Goal: Check status: Check status

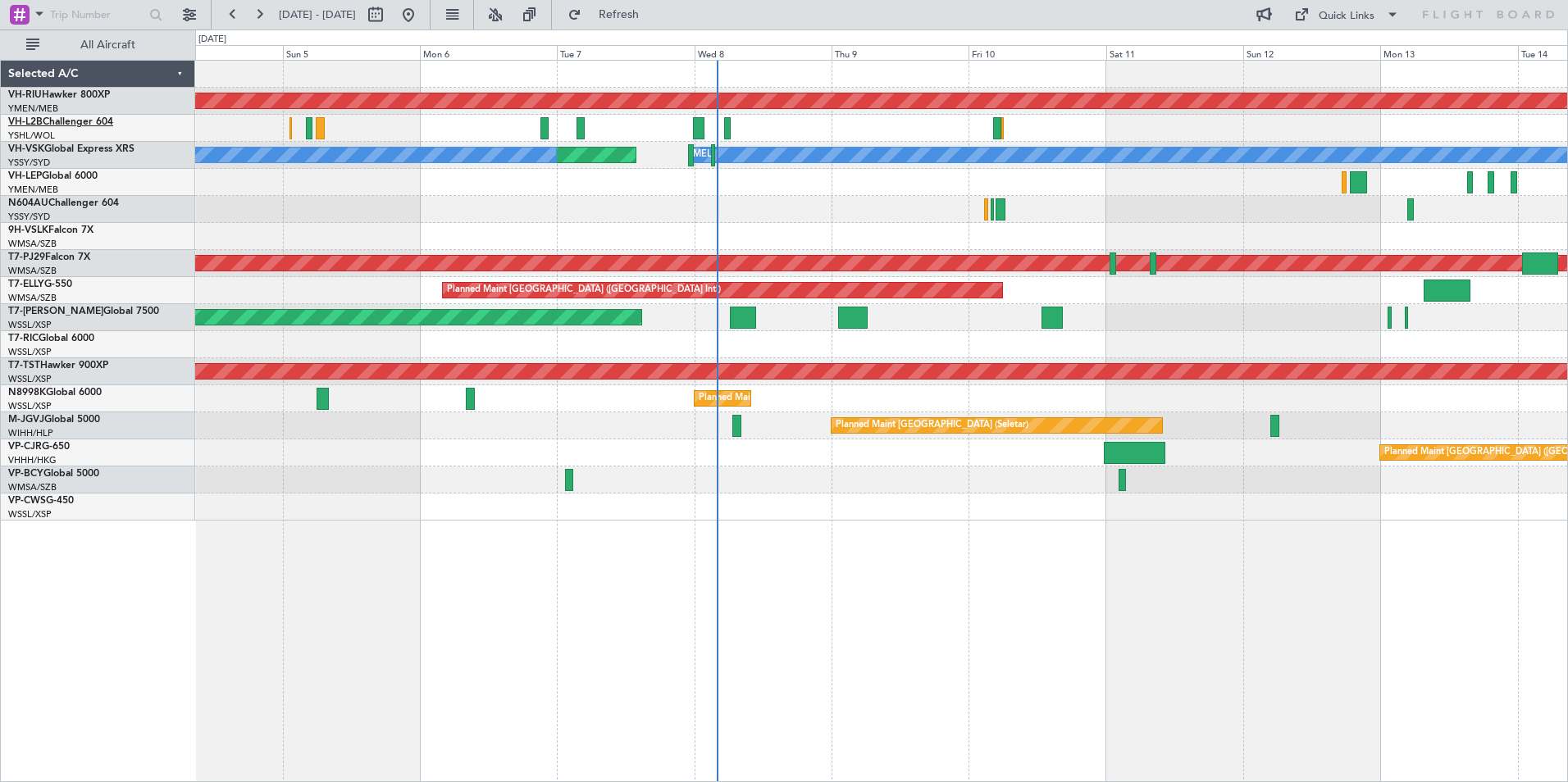
click at [47, 121] on link "VH-L2B Challenger 604" at bounding box center [60, 121] width 105 height 10
click at [56, 94] on link "VH-RIU Hawker 800XP" at bounding box center [58, 94] width 101 height 10
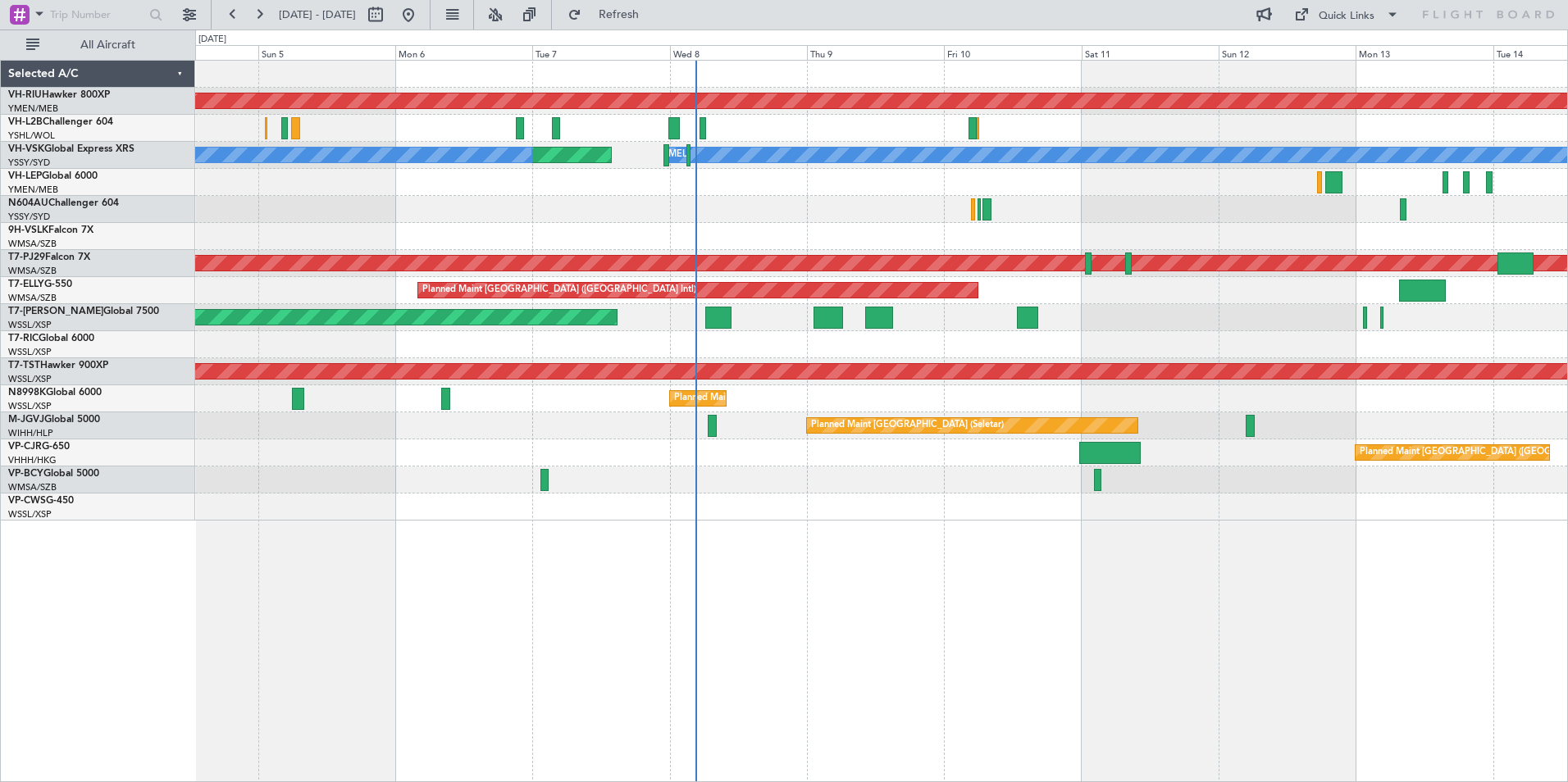
click at [488, 224] on div "Planned Maint [GEOGRAPHIC_DATA] ([GEOGRAPHIC_DATA]) Planned Maint [GEOGRAPHIC_D…" at bounding box center [882, 291] width 1372 height 460
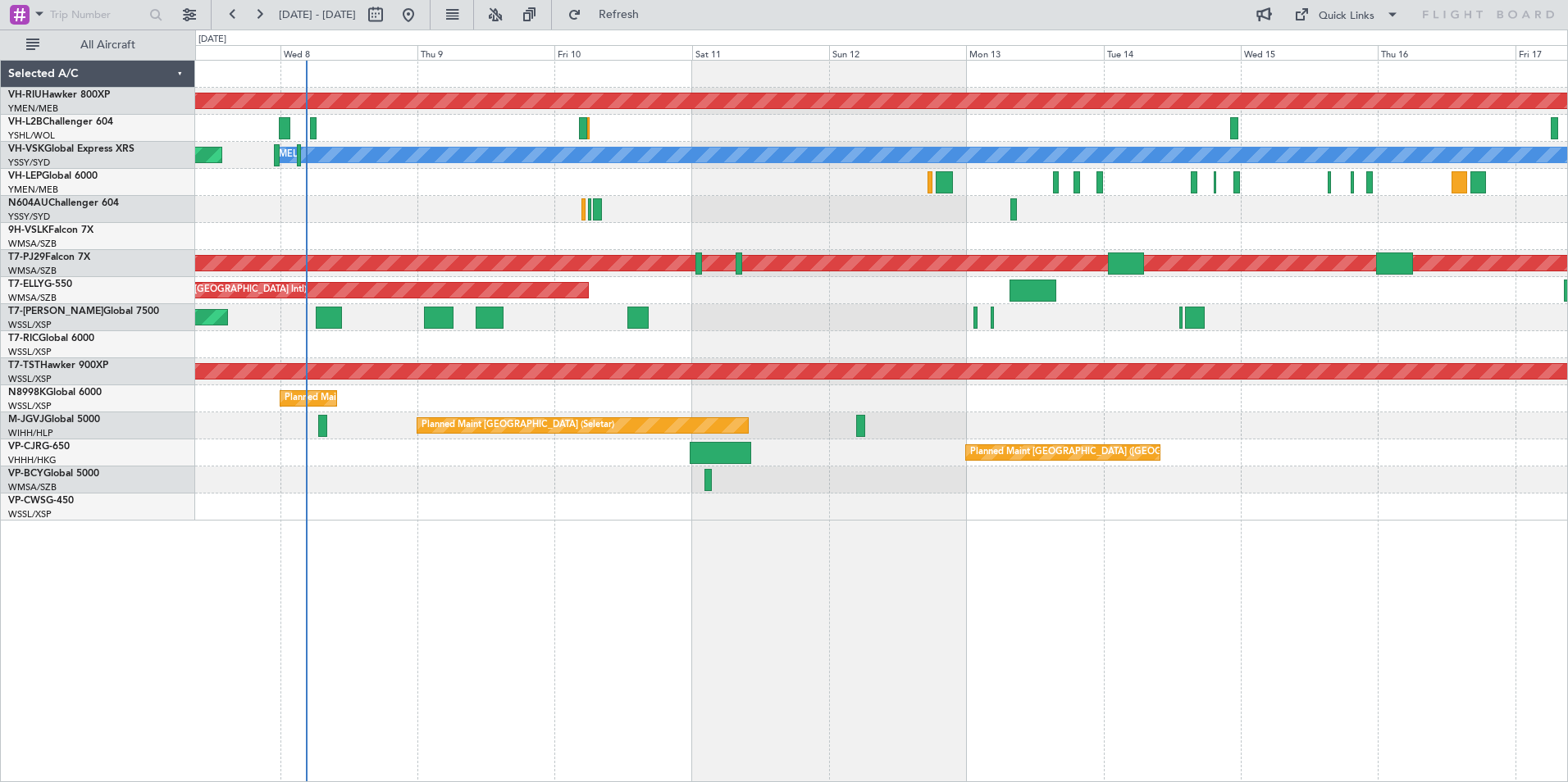
click at [389, 197] on div at bounding box center [882, 209] width 1372 height 27
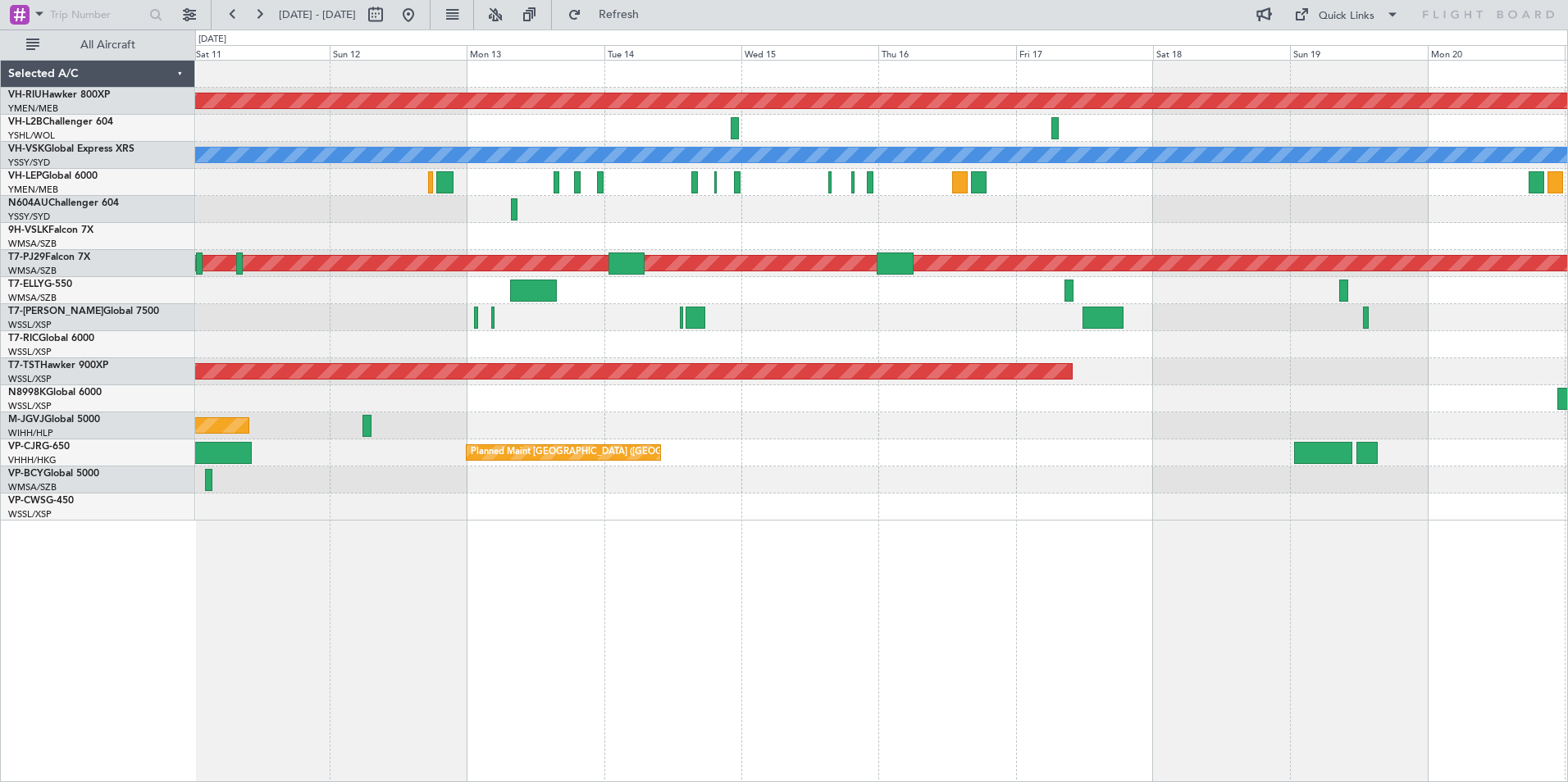
click at [57, 90] on link "VH-RIU Hawker 800XP" at bounding box center [58, 94] width 101 height 10
click at [258, 17] on button at bounding box center [259, 15] width 26 height 26
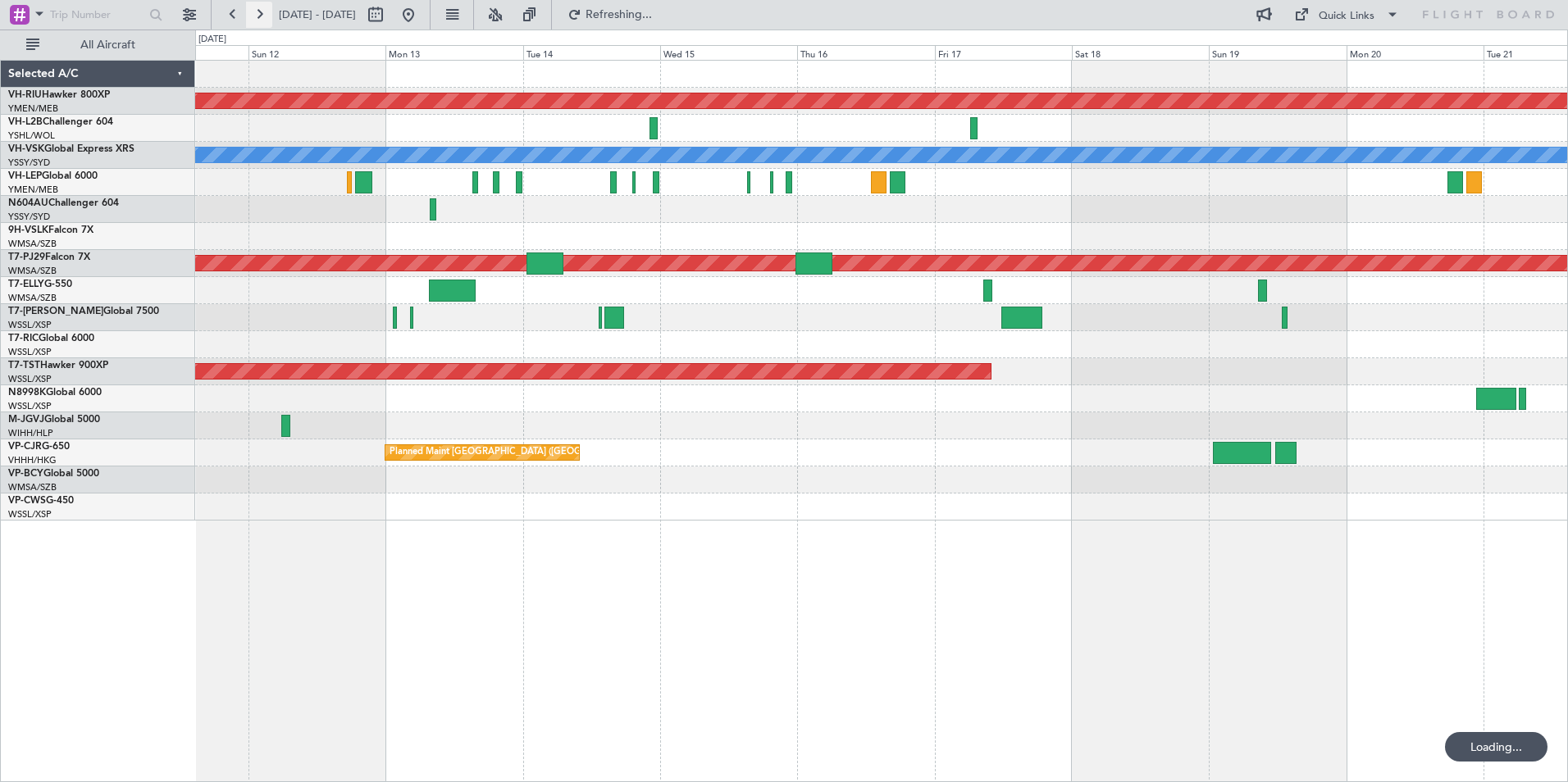
click at [258, 17] on button at bounding box center [259, 15] width 26 height 26
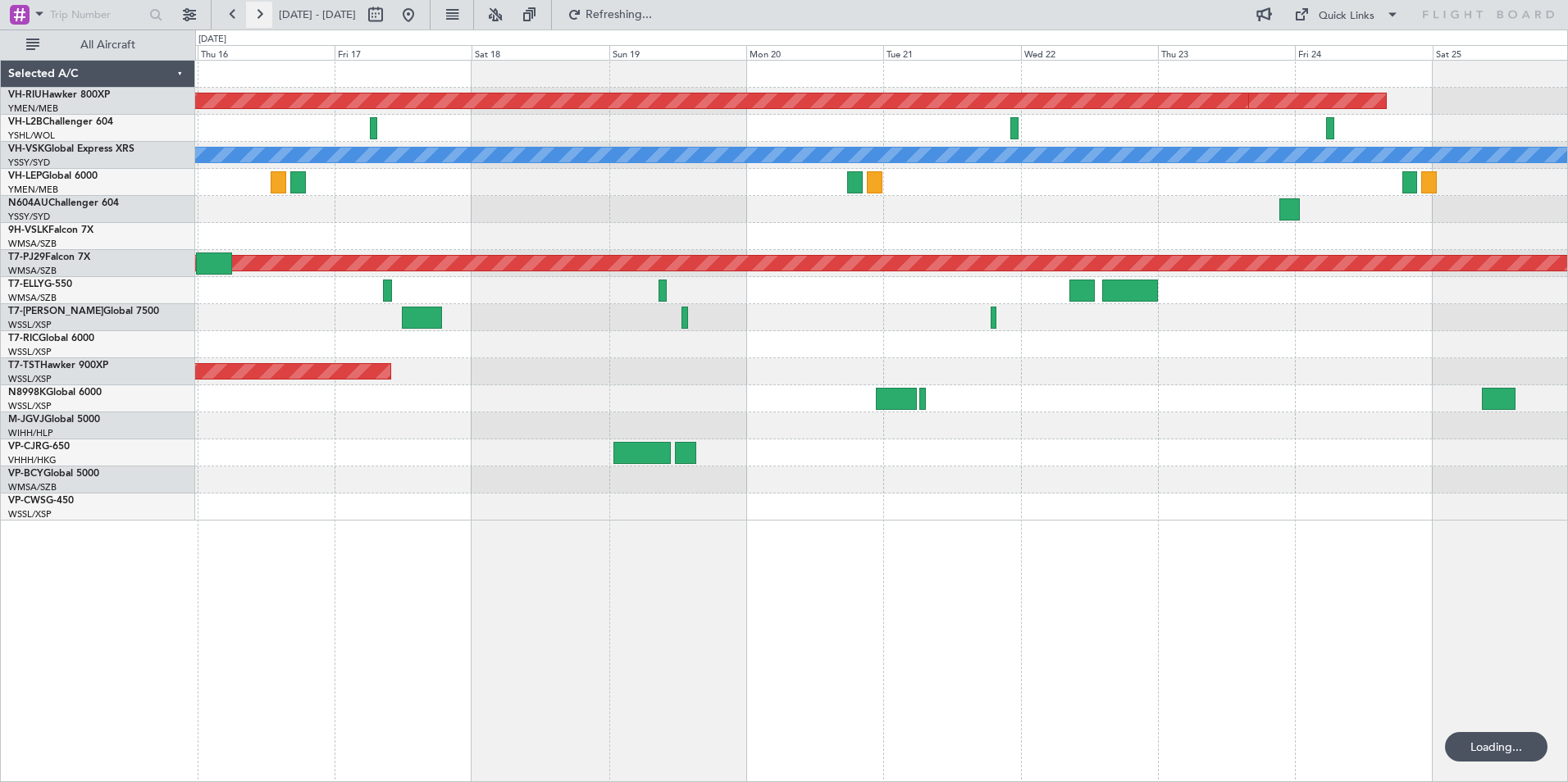
click at [258, 17] on button at bounding box center [259, 15] width 26 height 26
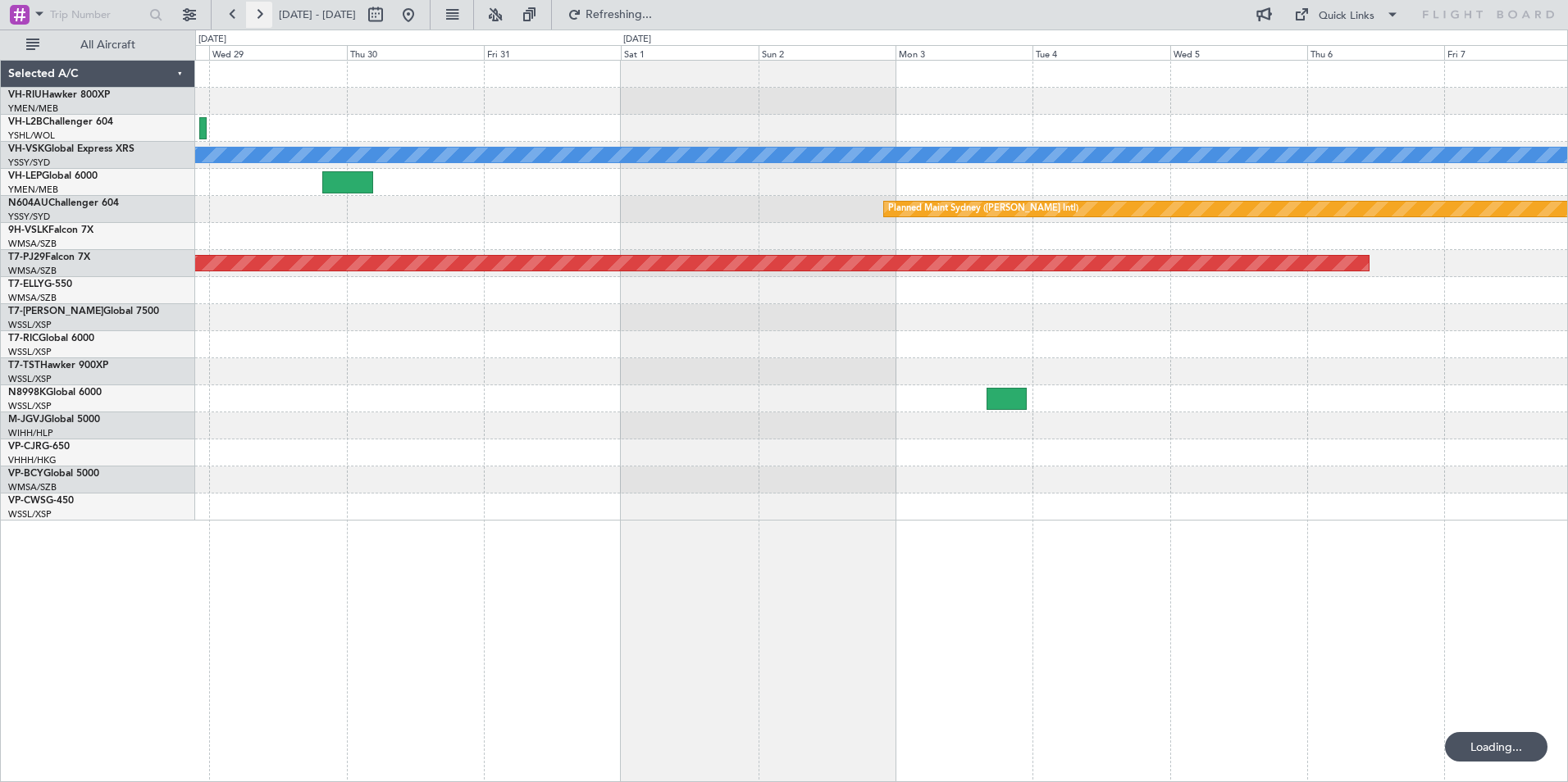
click at [258, 17] on button at bounding box center [259, 15] width 26 height 26
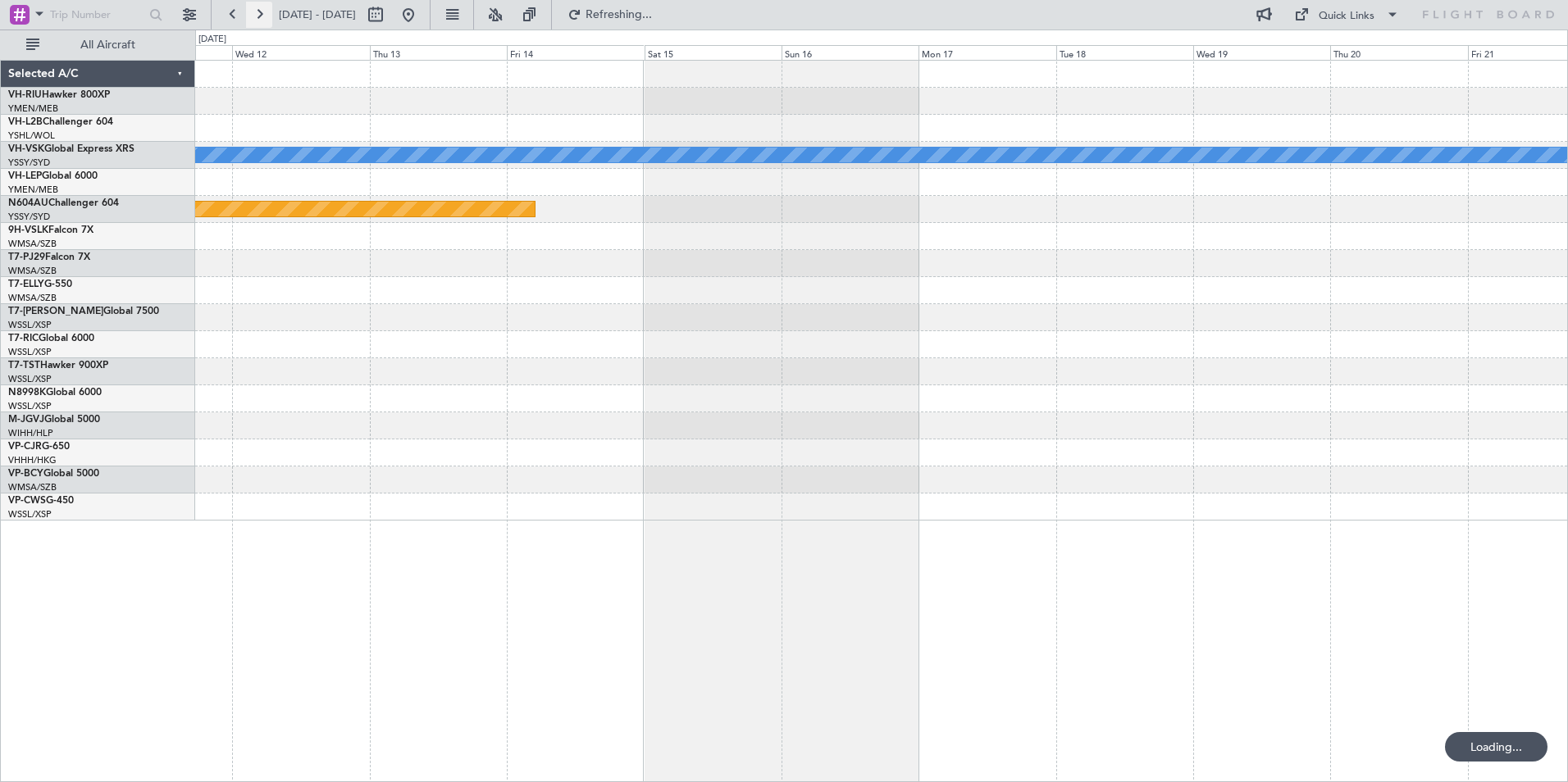
click at [258, 17] on button at bounding box center [259, 15] width 26 height 26
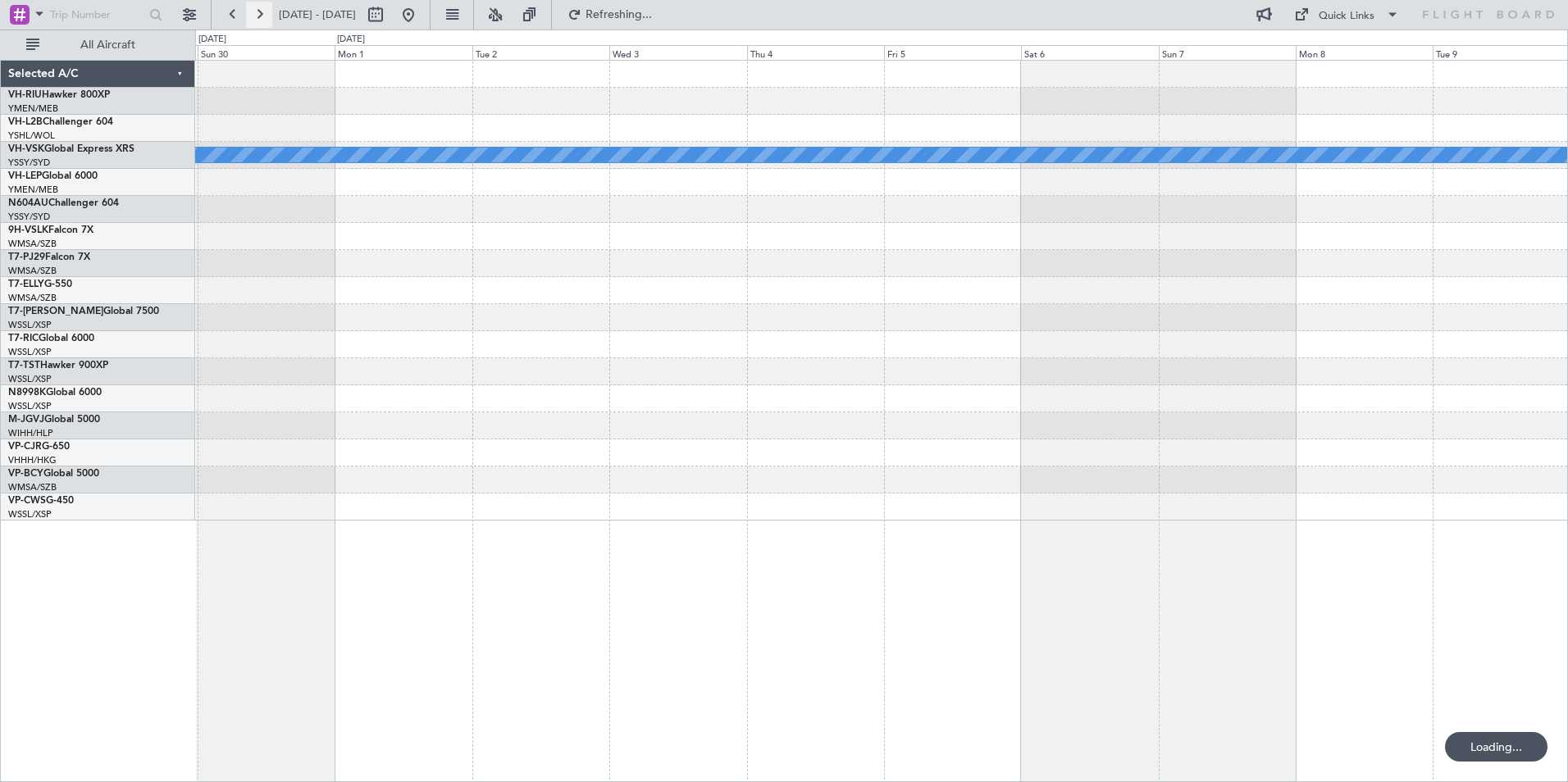
click at [258, 17] on button at bounding box center [259, 15] width 26 height 26
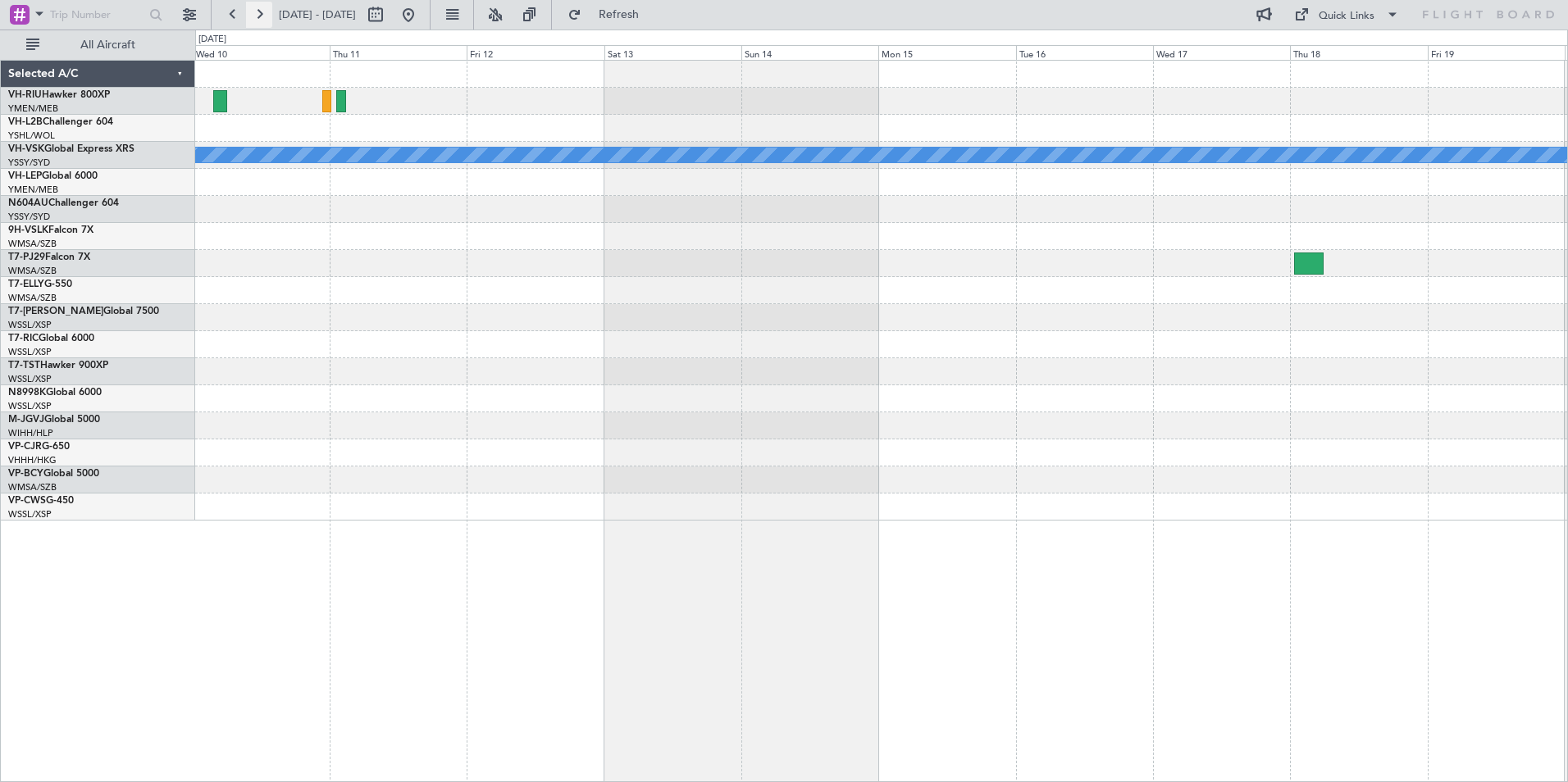
click at [258, 17] on button at bounding box center [259, 15] width 26 height 26
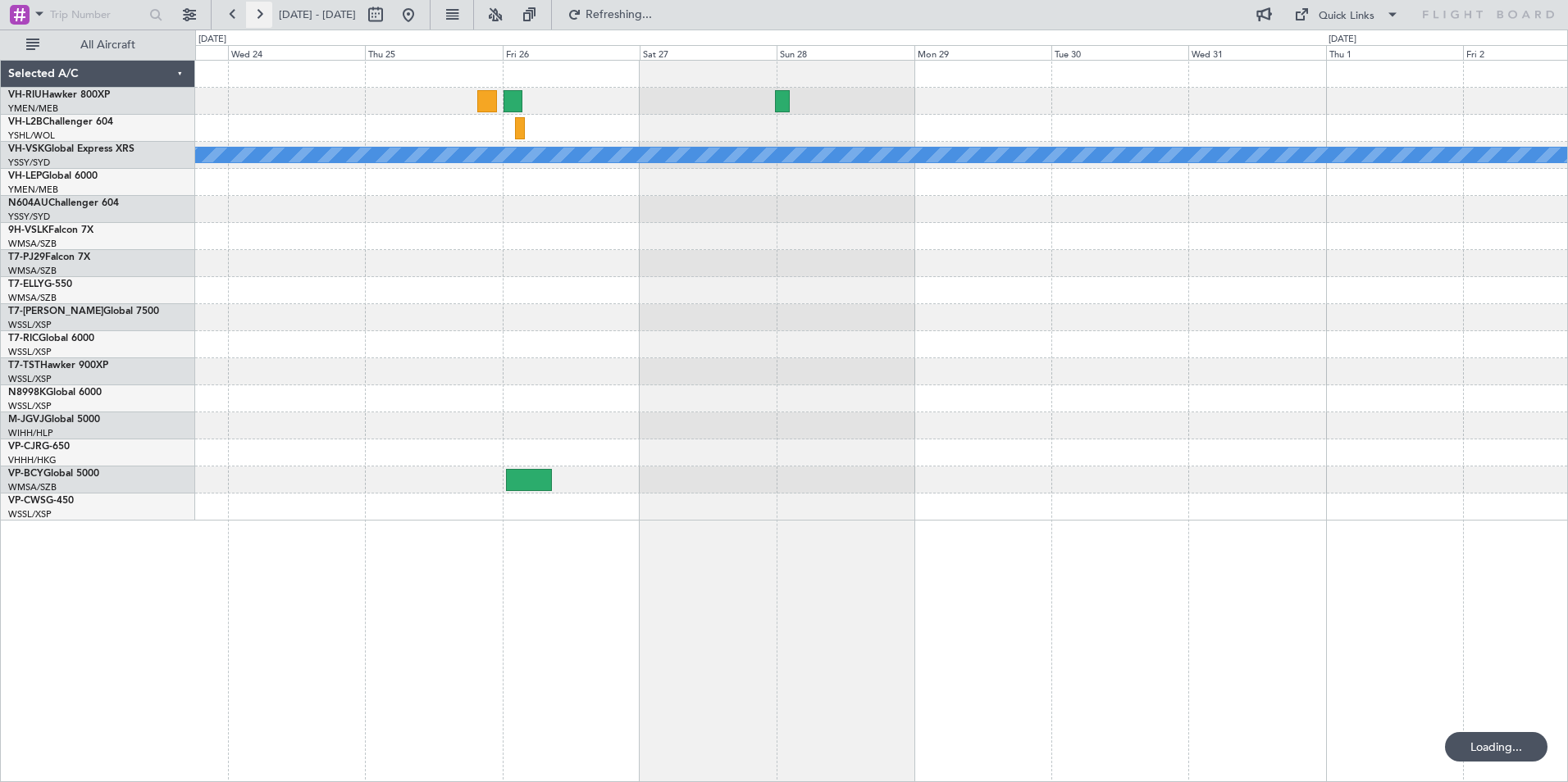
click at [258, 17] on button at bounding box center [259, 15] width 26 height 26
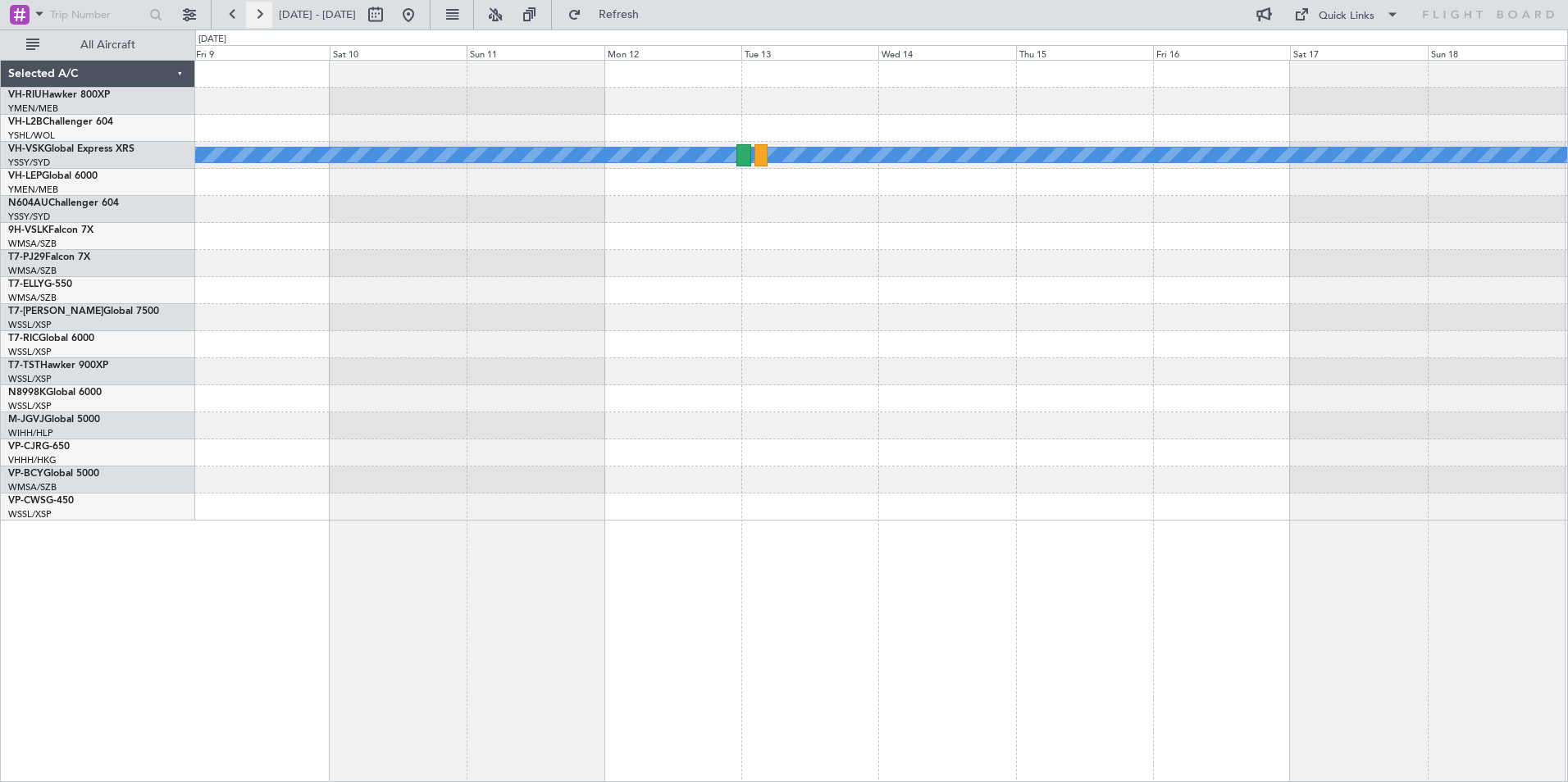
click at [258, 17] on button at bounding box center [259, 15] width 26 height 26
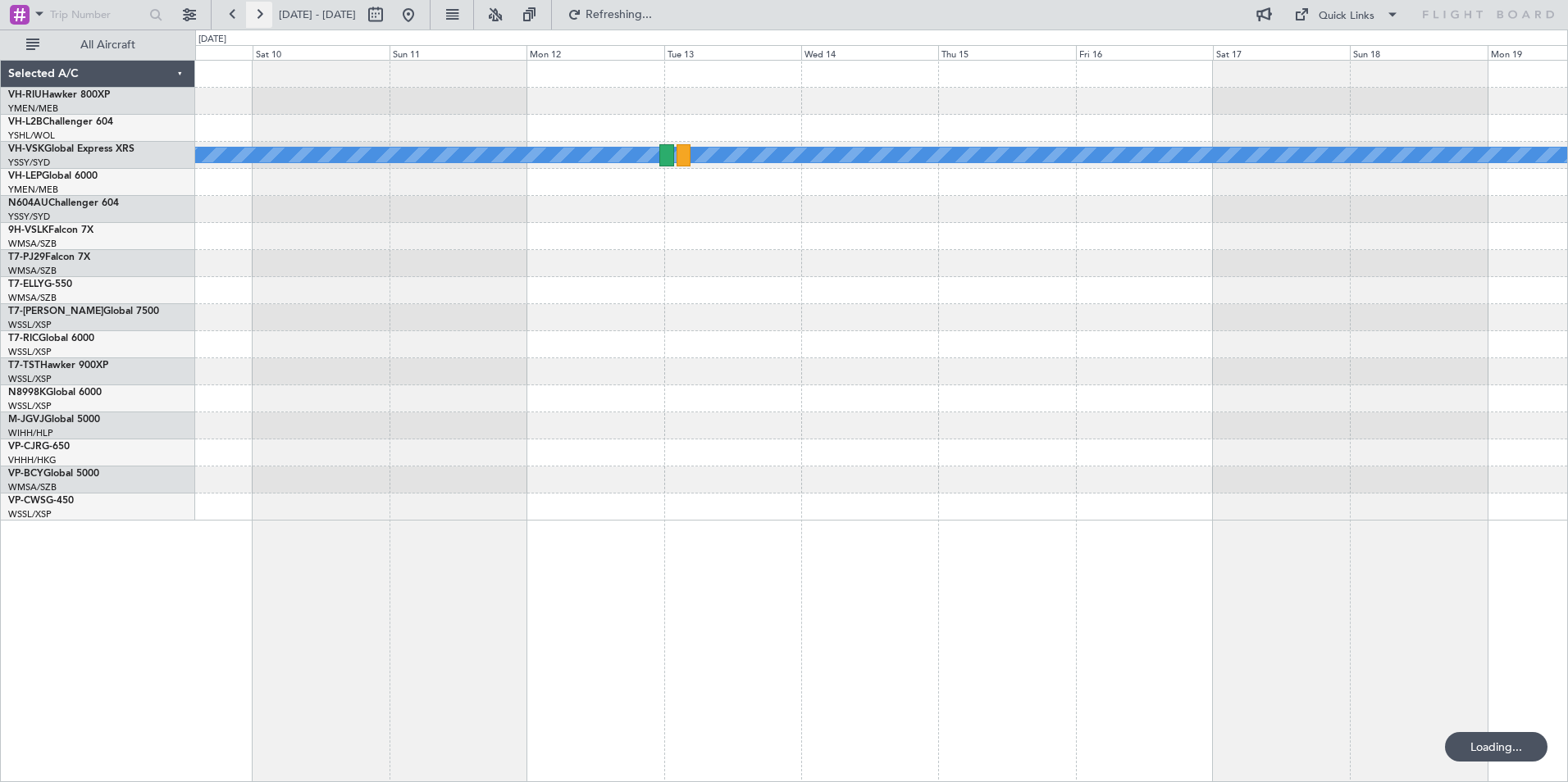
click at [258, 17] on button at bounding box center [259, 15] width 26 height 26
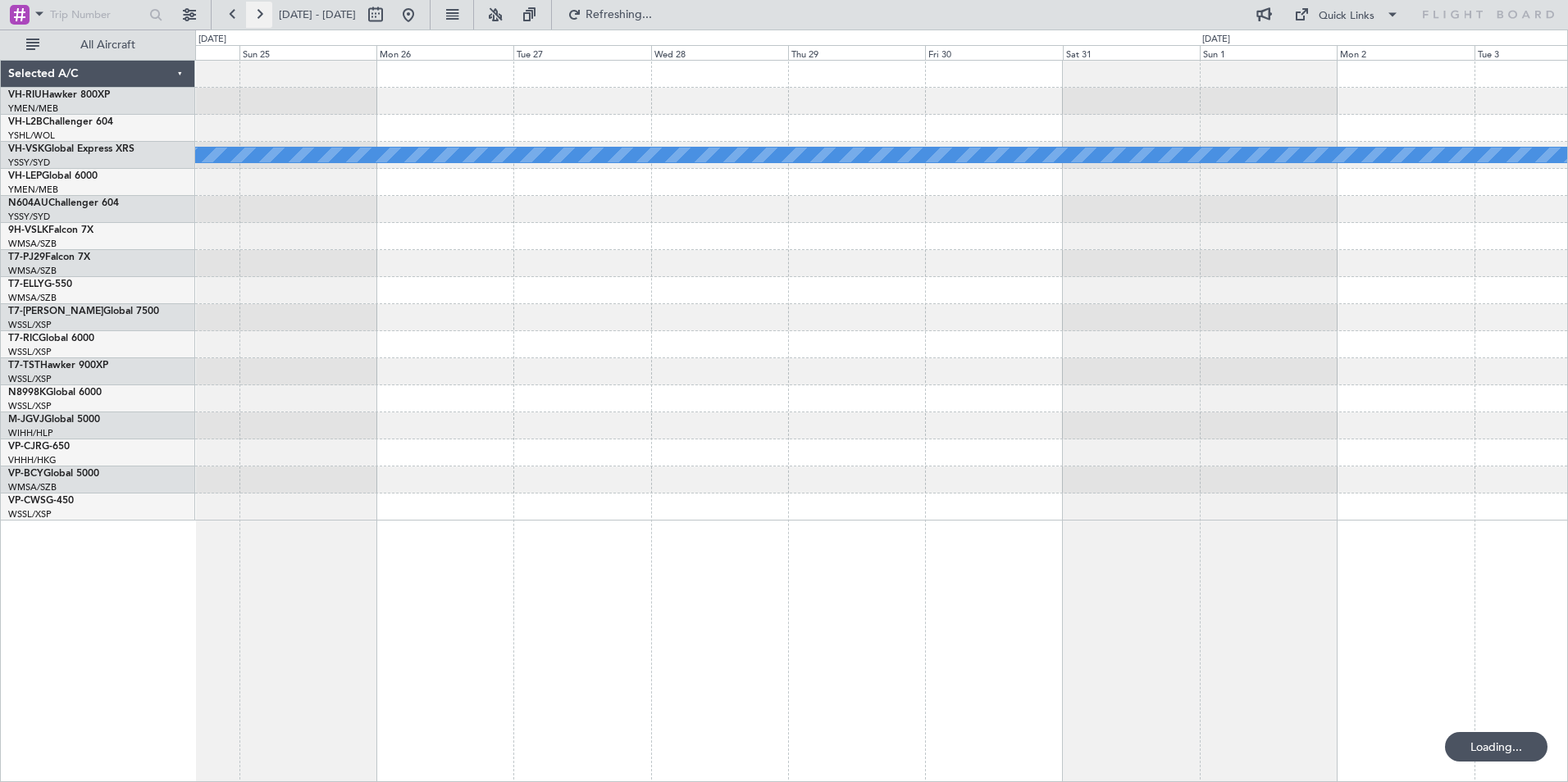
click at [258, 17] on button at bounding box center [259, 15] width 26 height 26
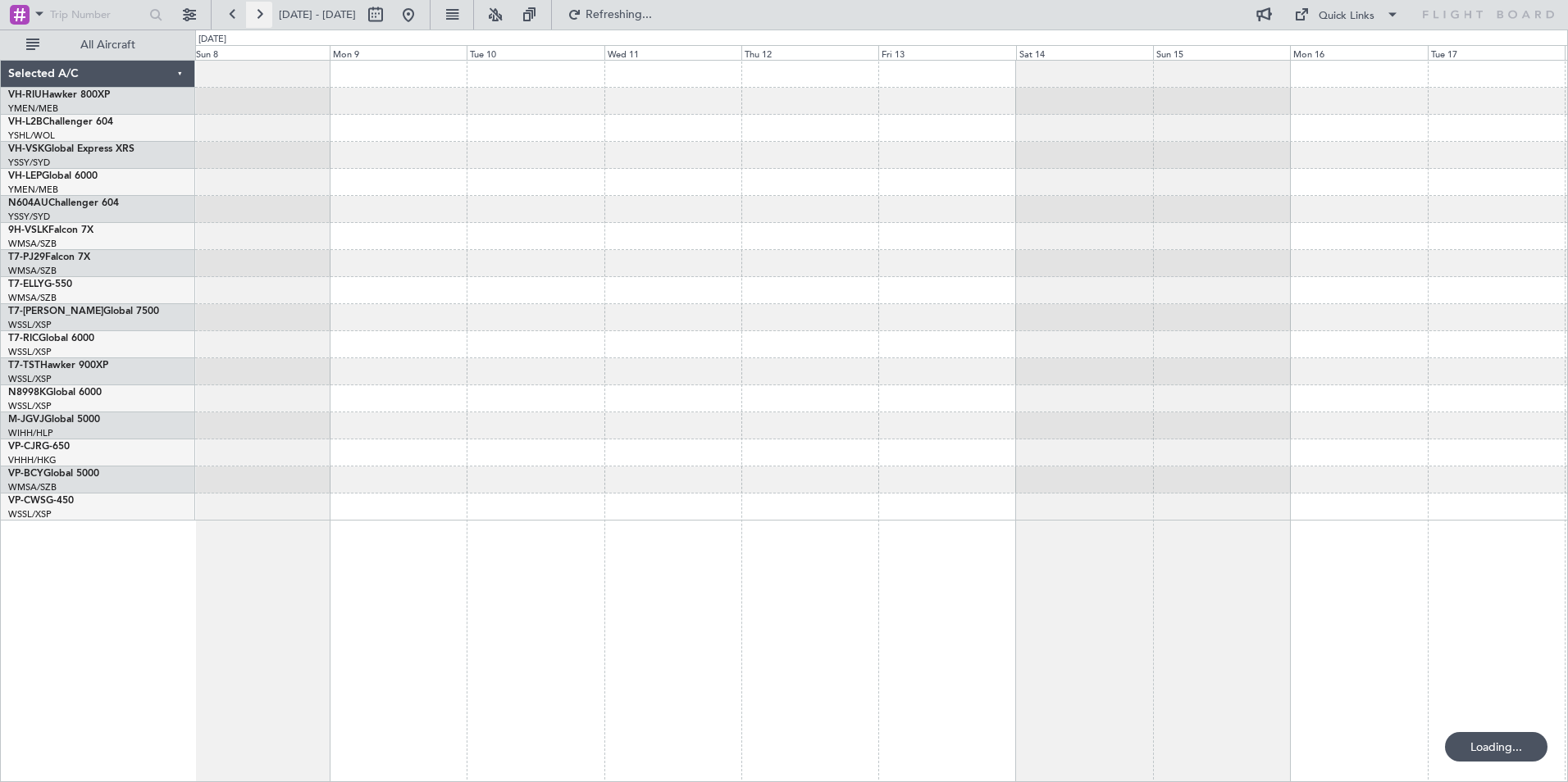
click at [258, 17] on button at bounding box center [259, 15] width 26 height 26
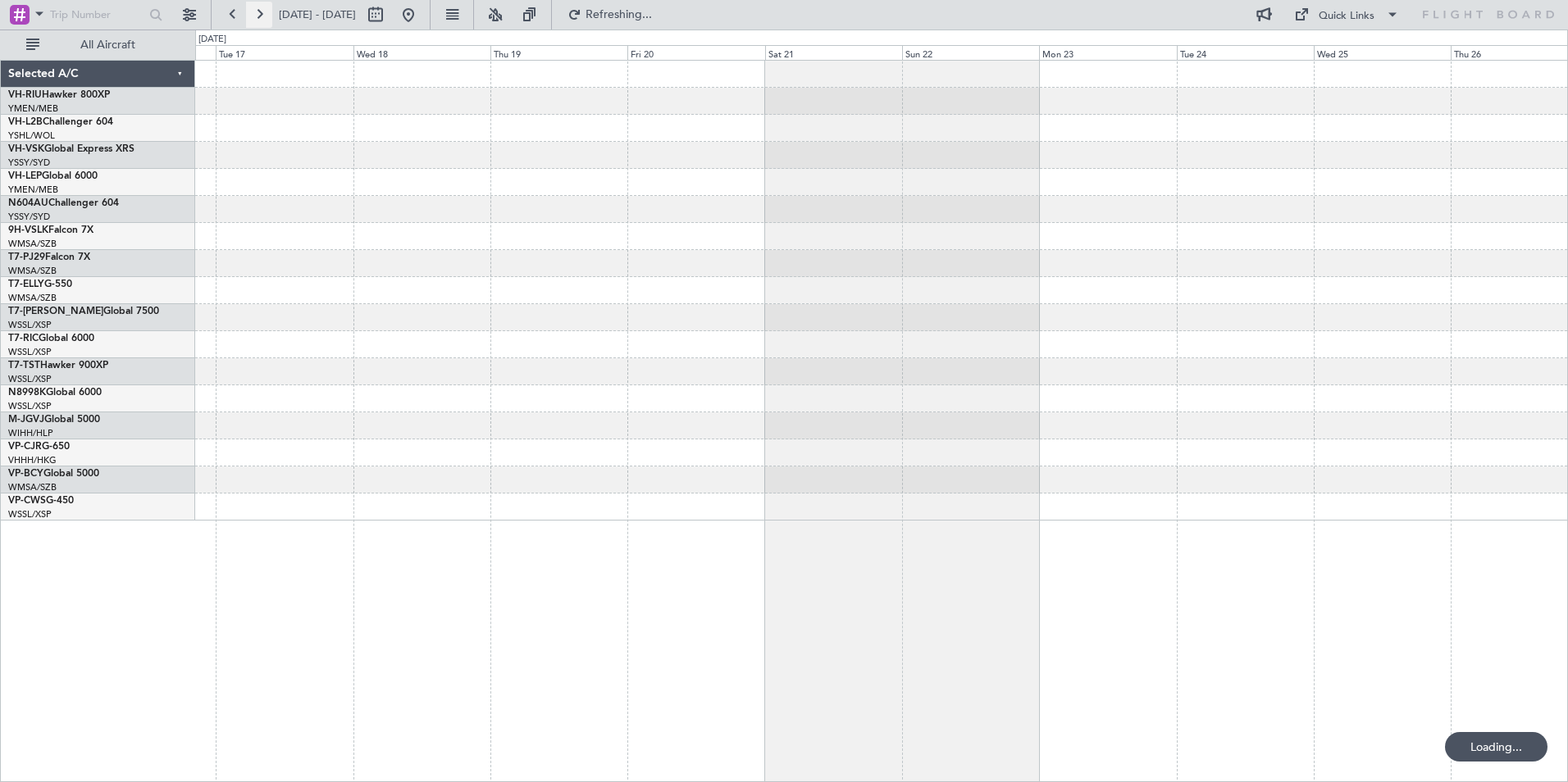
click at [258, 17] on button at bounding box center [259, 15] width 26 height 26
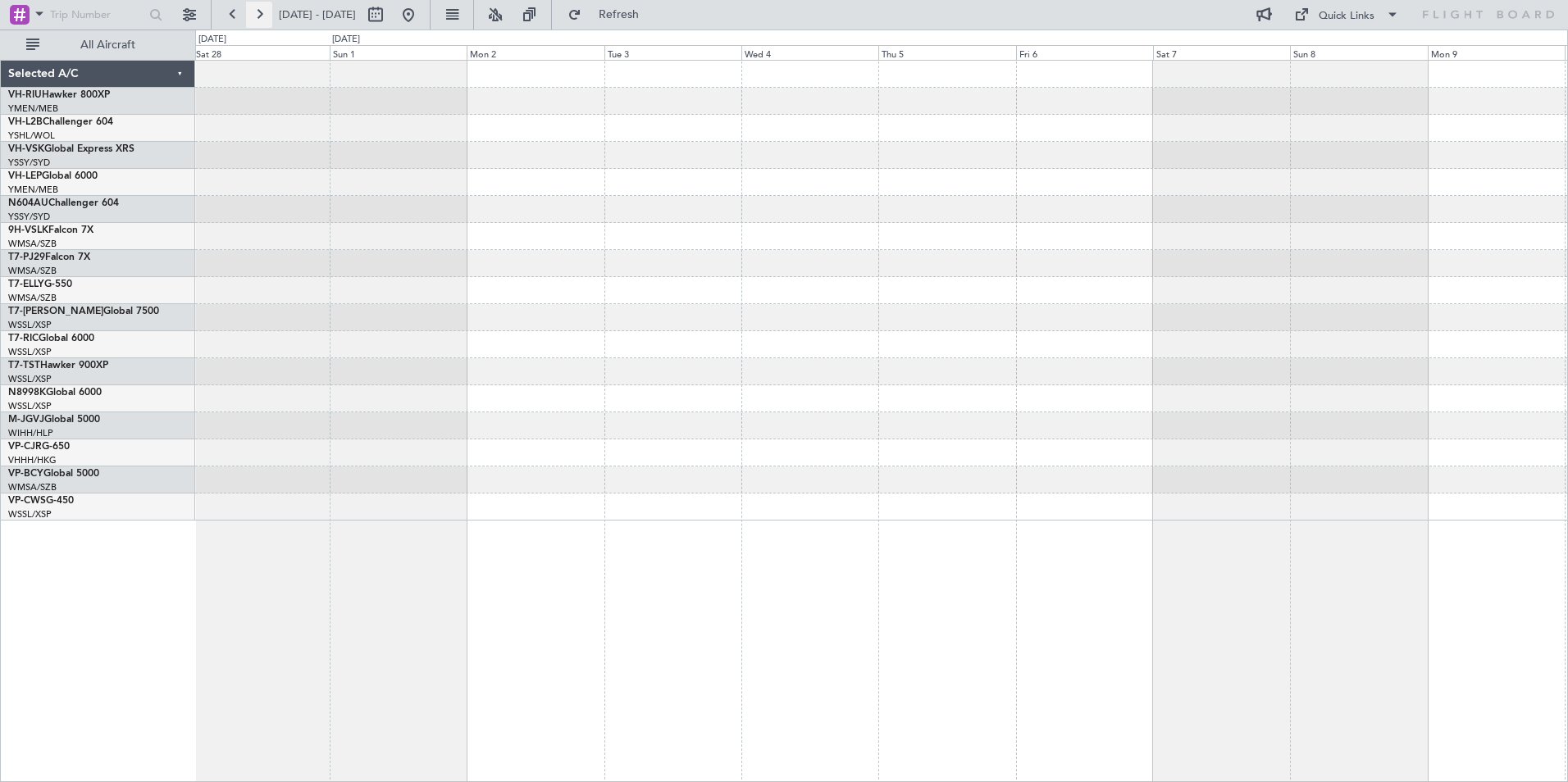
click at [258, 17] on button at bounding box center [259, 15] width 26 height 26
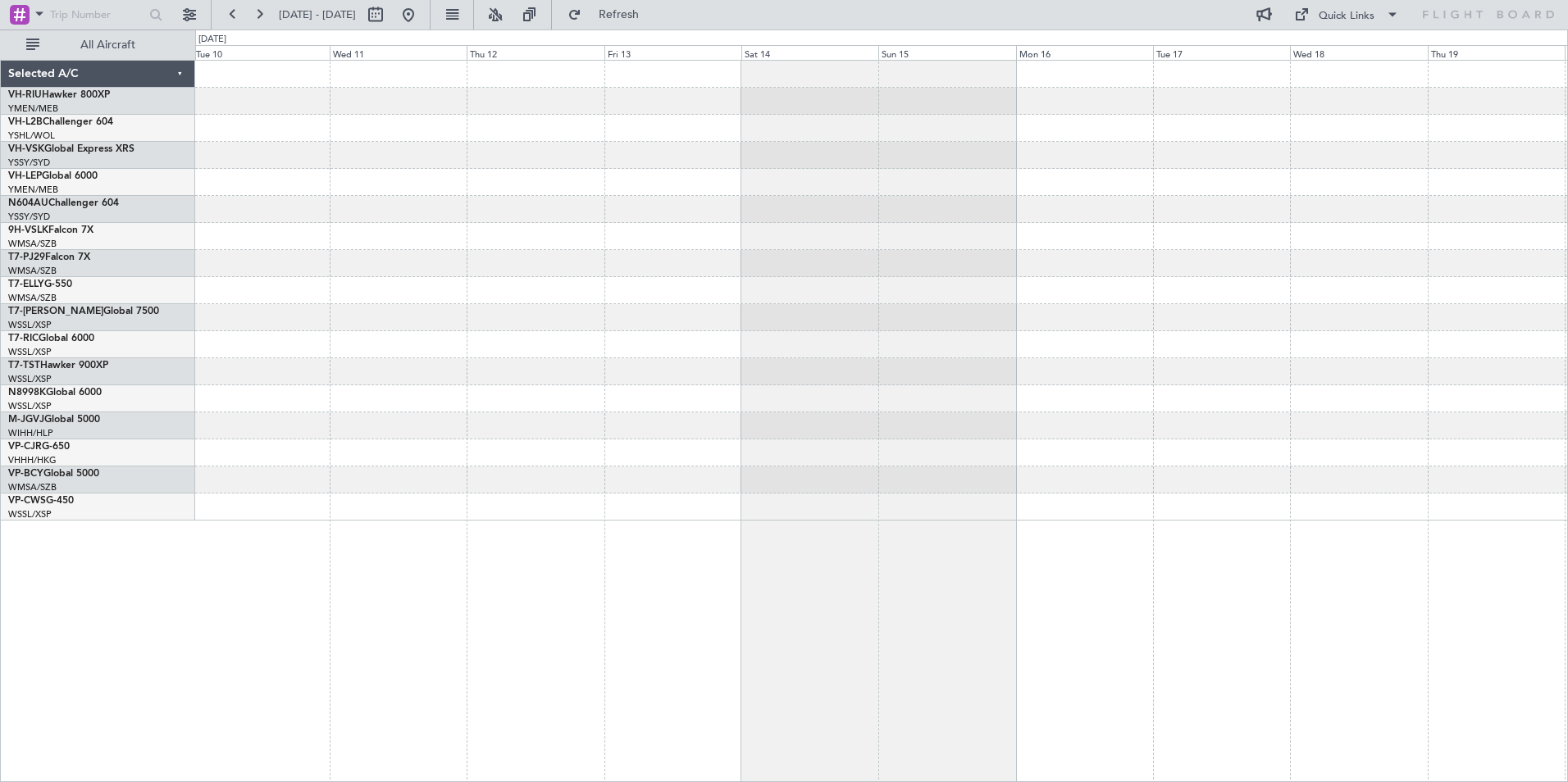
click at [802, 327] on div at bounding box center [882, 291] width 1372 height 460
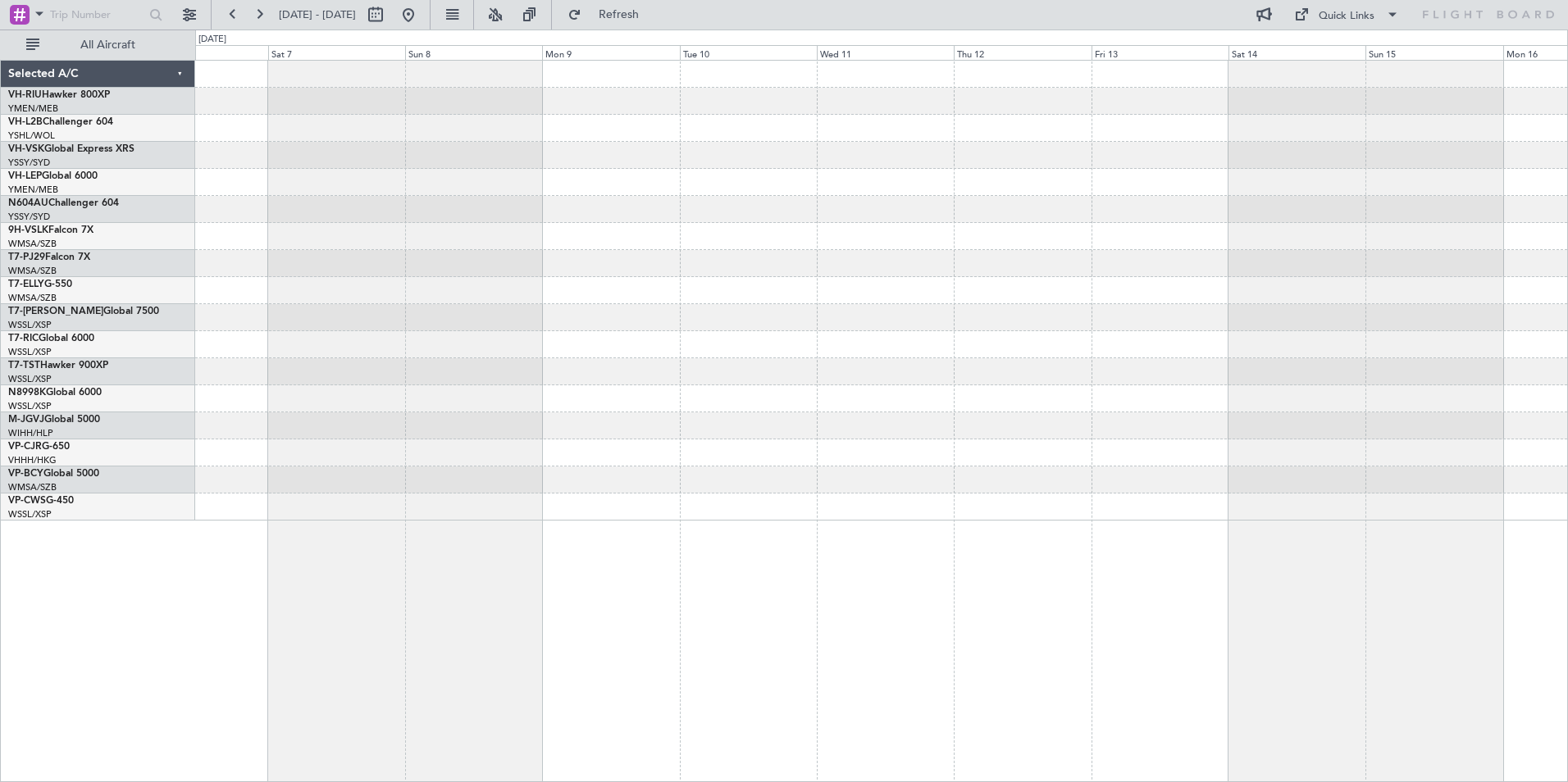
click at [689, 241] on div at bounding box center [882, 291] width 1372 height 460
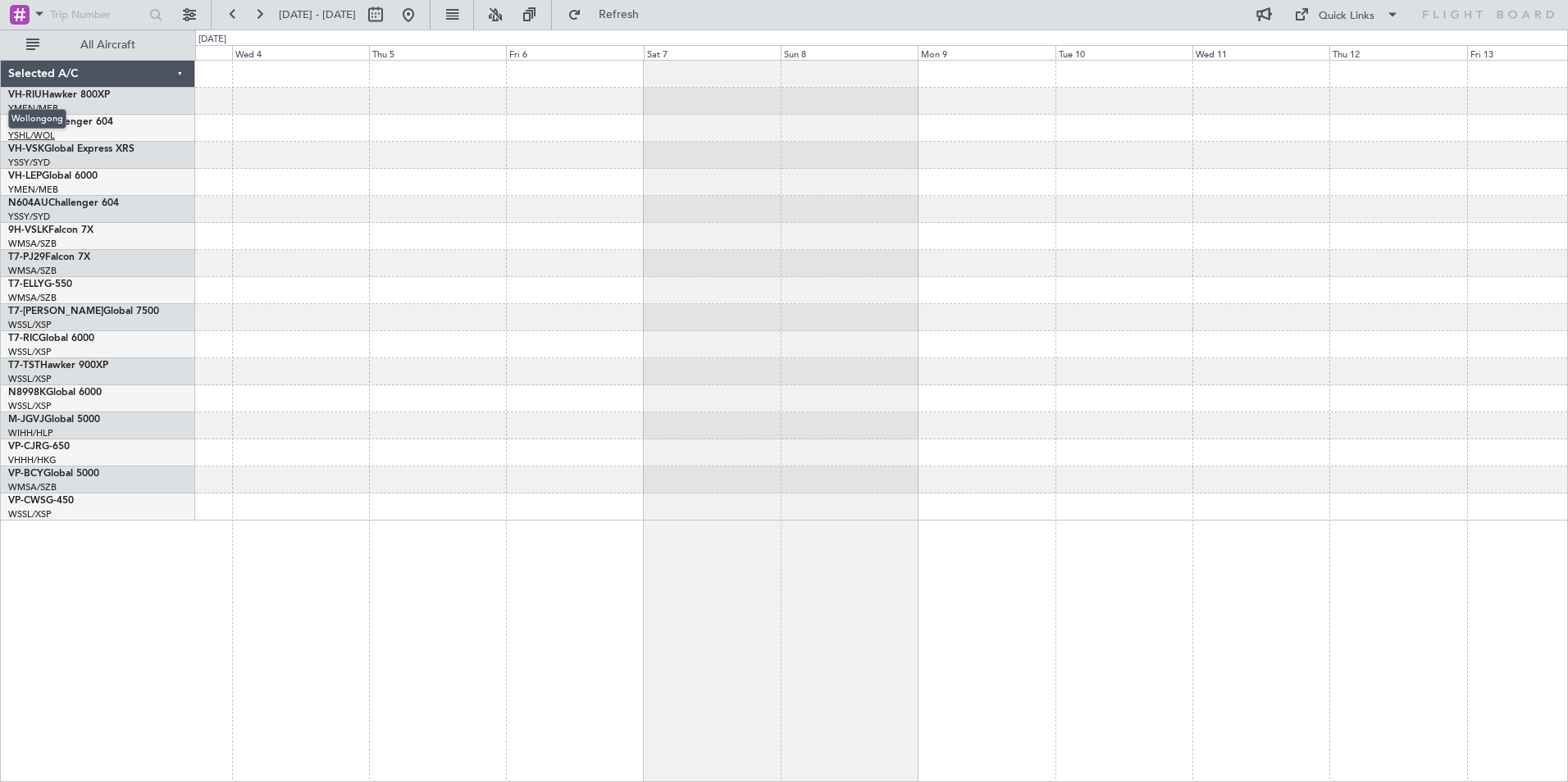
click at [36, 134] on link "YSHL/WOL Wollongong" at bounding box center [31, 135] width 47 height 12
